Goal: Navigation & Orientation: Find specific page/section

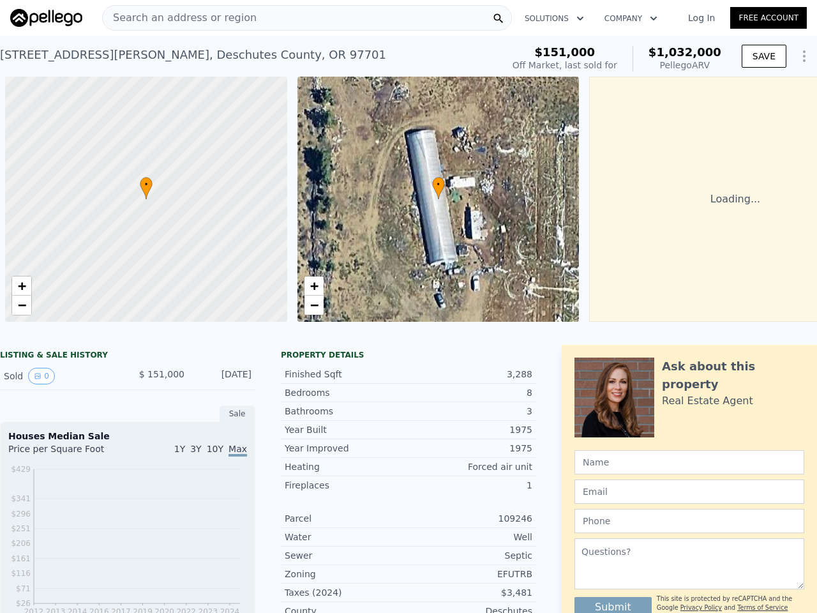
scroll to position [0, 5]
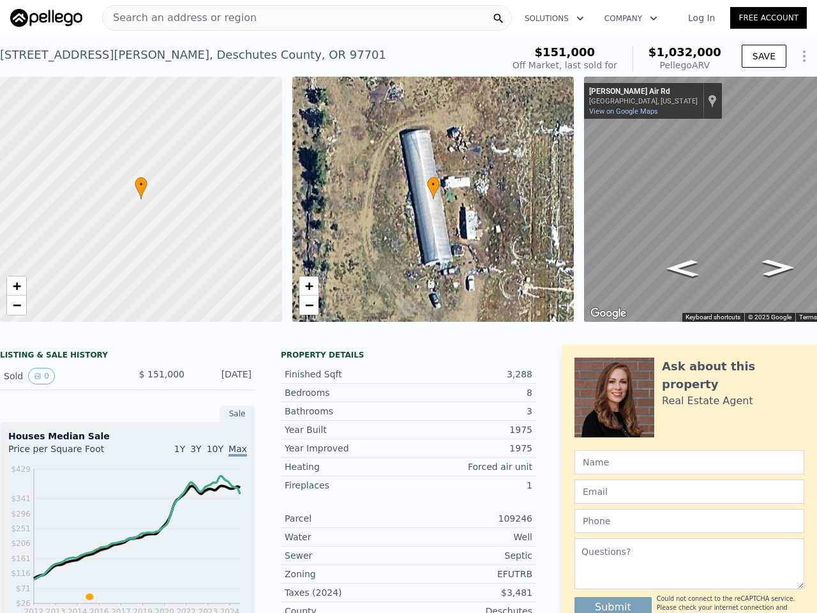
click at [408, 306] on div "• + −" at bounding box center [433, 199] width 282 height 245
click at [307, 18] on div "Search an address or region" at bounding box center [307, 18] width 410 height 26
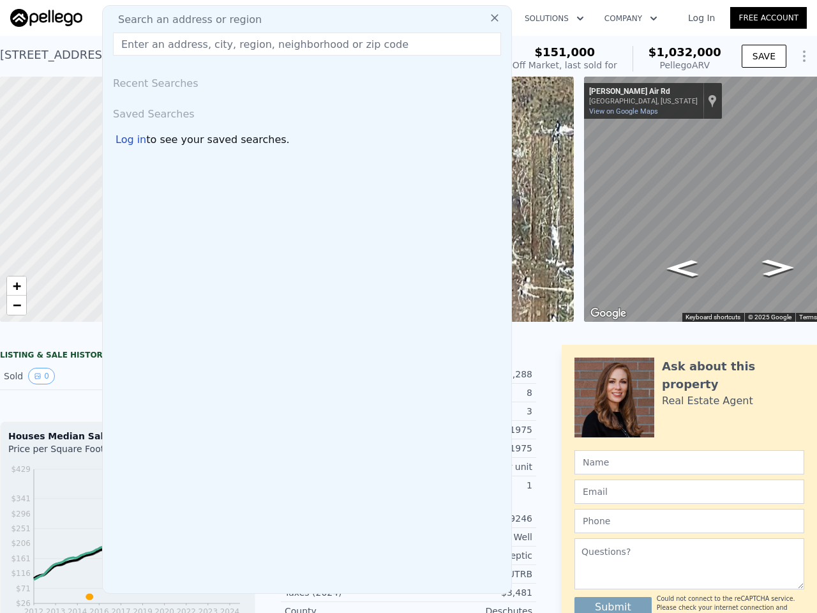
click at [553, 19] on button "Solutions" at bounding box center [554, 18] width 80 height 23
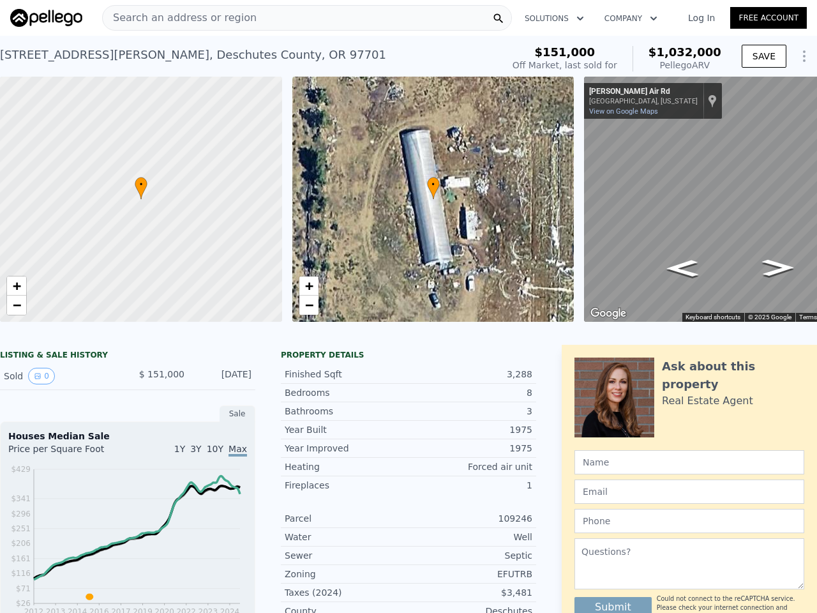
click at [628, 19] on button "Company" at bounding box center [630, 18] width 73 height 23
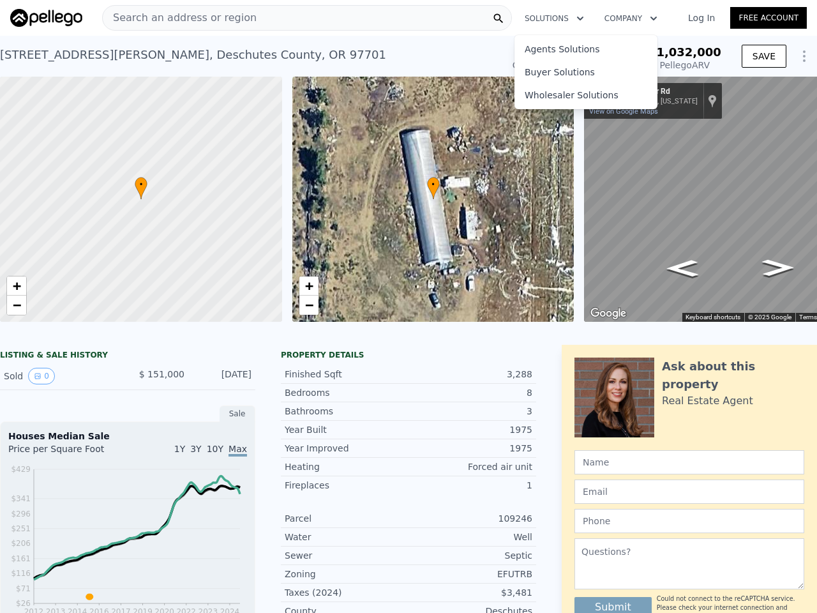
click at [754, 56] on button "SAVE" at bounding box center [764, 56] width 45 height 23
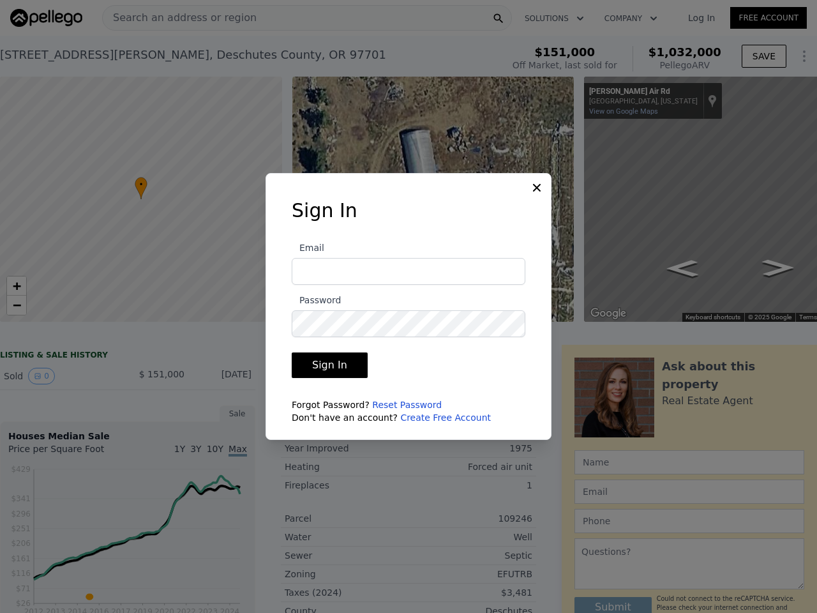
click at [141, 199] on div at bounding box center [408, 306] width 817 height 613
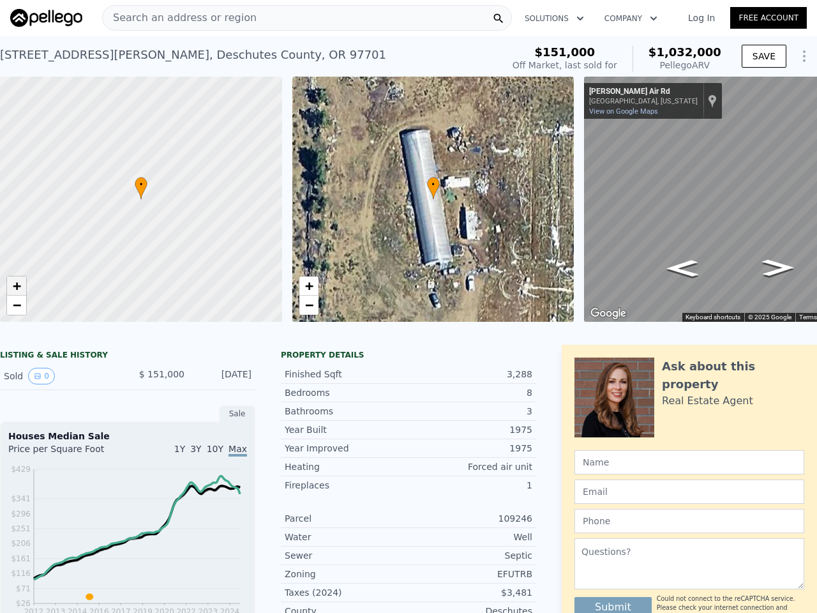
click at [17, 286] on span "+" at bounding box center [17, 286] width 8 height 16
click at [17, 305] on span "−" at bounding box center [17, 305] width 8 height 16
click at [433, 199] on div "• + −" at bounding box center [433, 199] width 282 height 245
